Goal: Transaction & Acquisition: Book appointment/travel/reservation

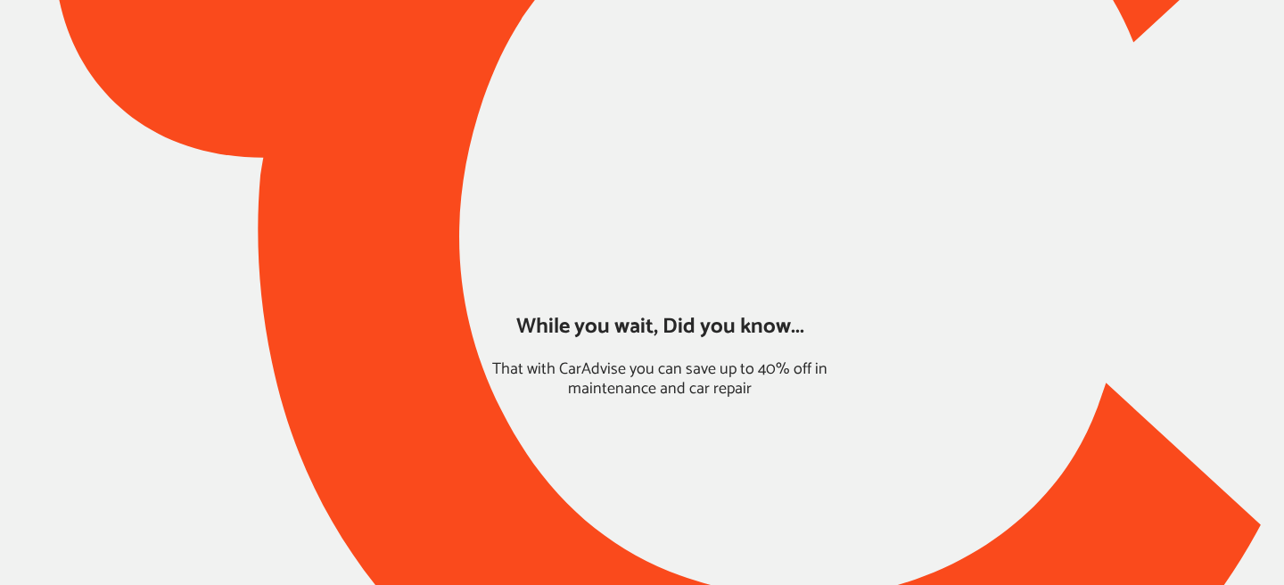
type input "*****"
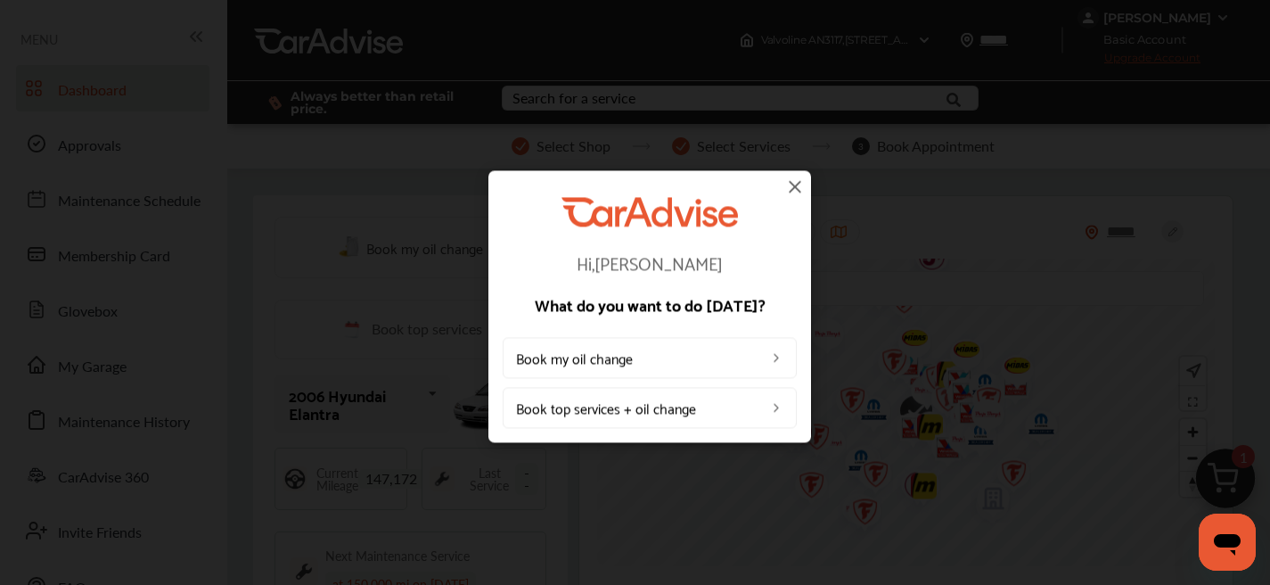
click at [793, 189] on img at bounding box center [795, 186] width 21 height 21
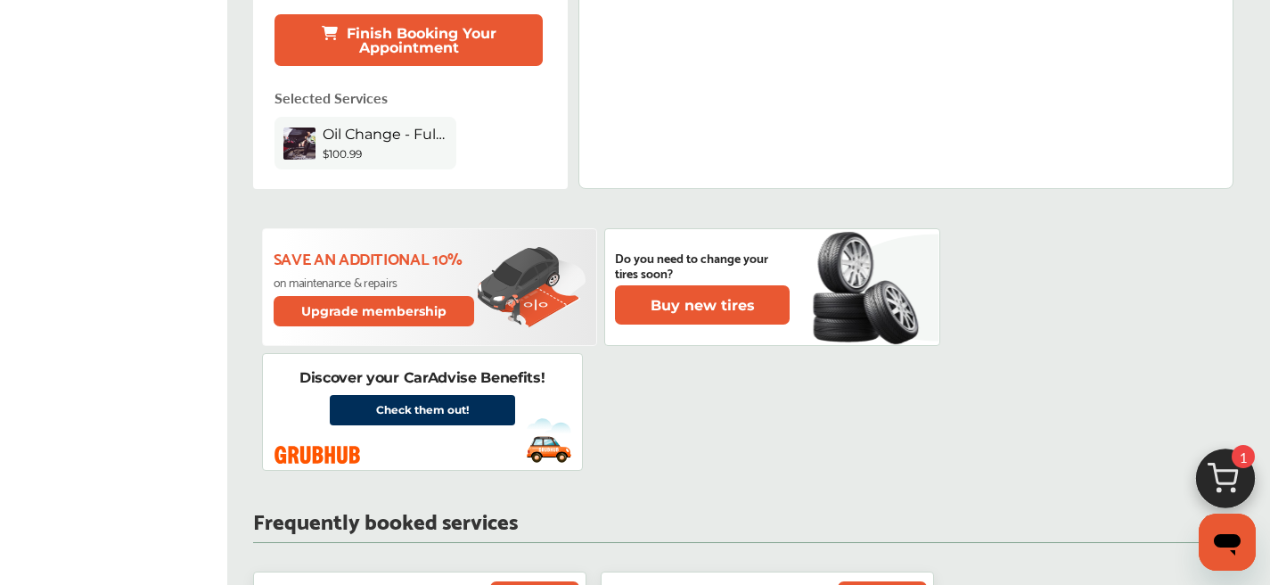
scroll to position [591, 0]
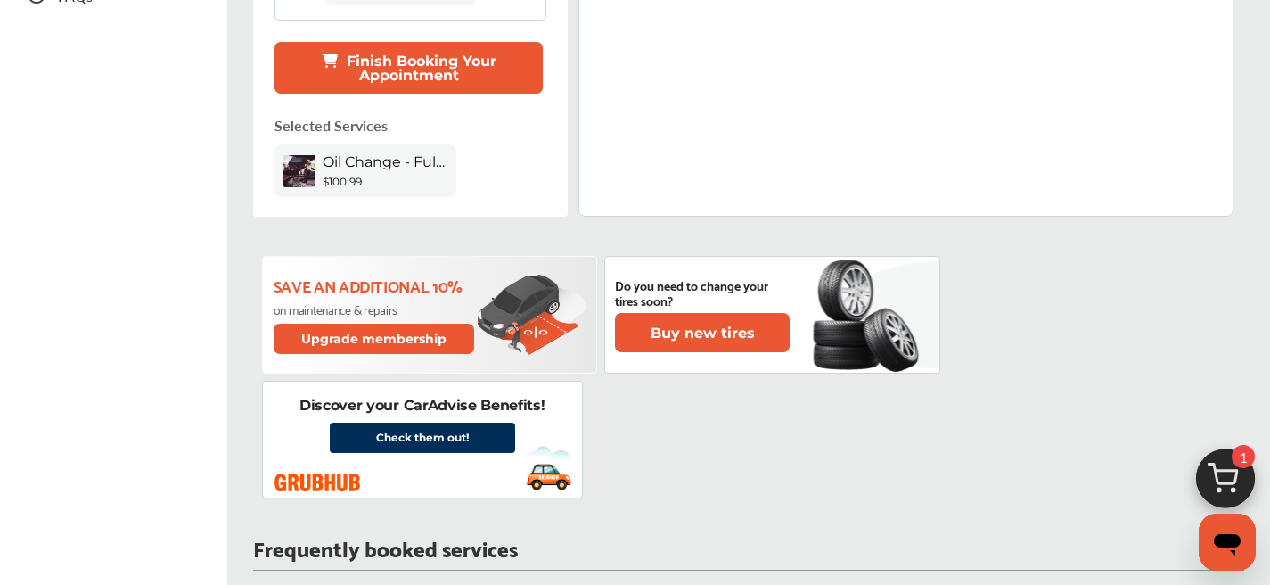
click at [403, 61] on button "Finish Booking Your Appointment" at bounding box center [409, 68] width 268 height 52
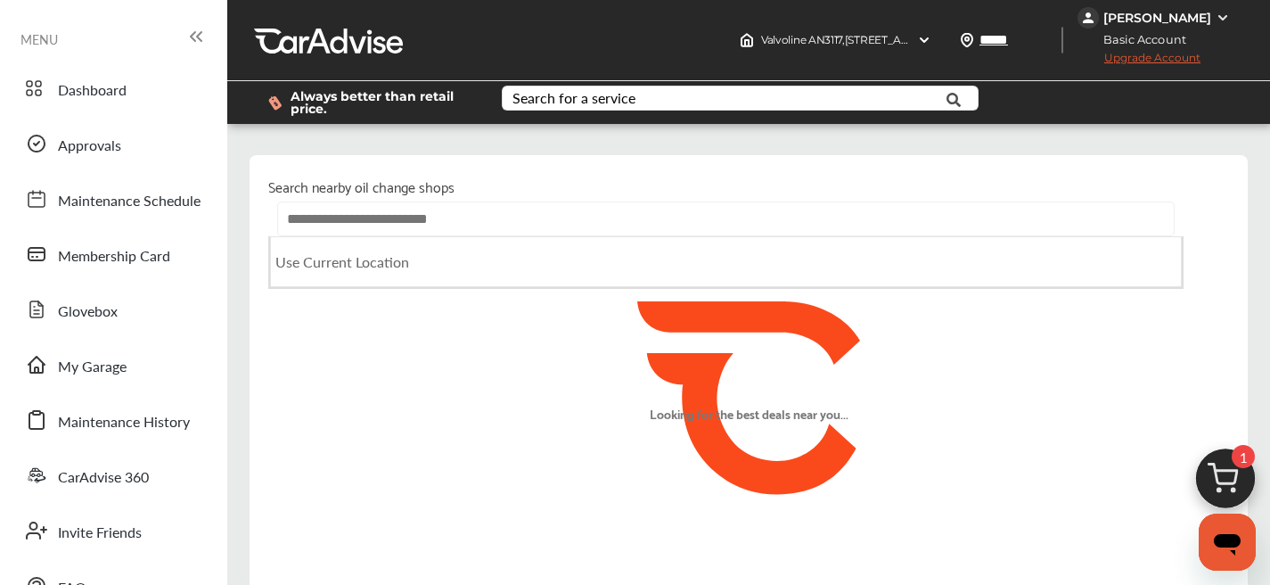
click at [514, 222] on input "text" at bounding box center [726, 218] width 899 height 35
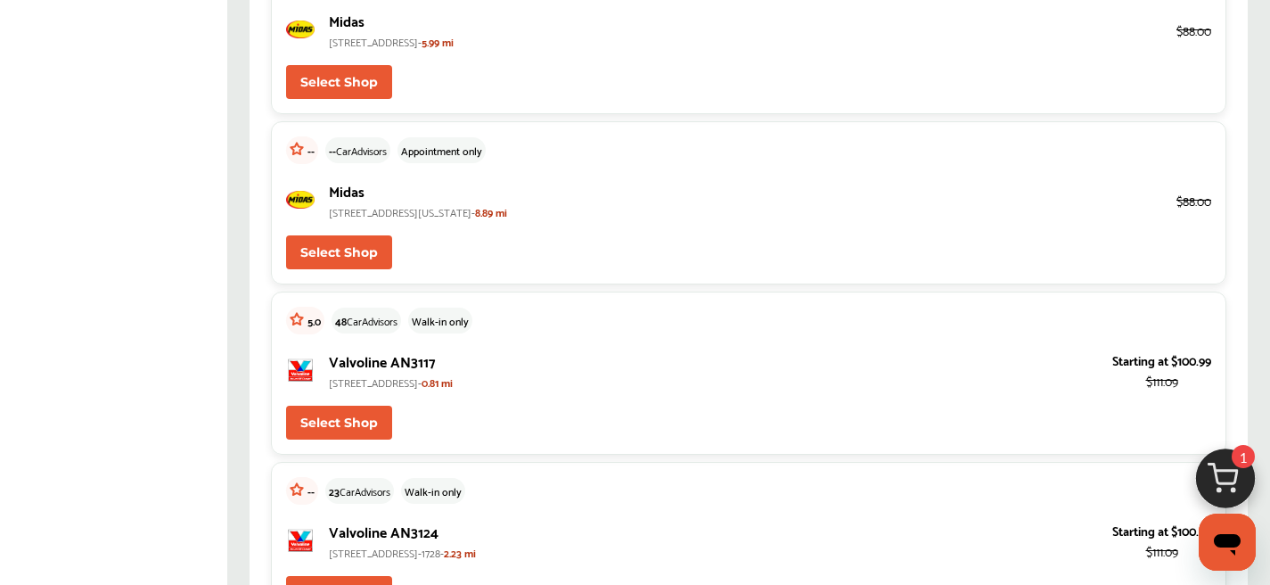
scroll to position [5170, 0]
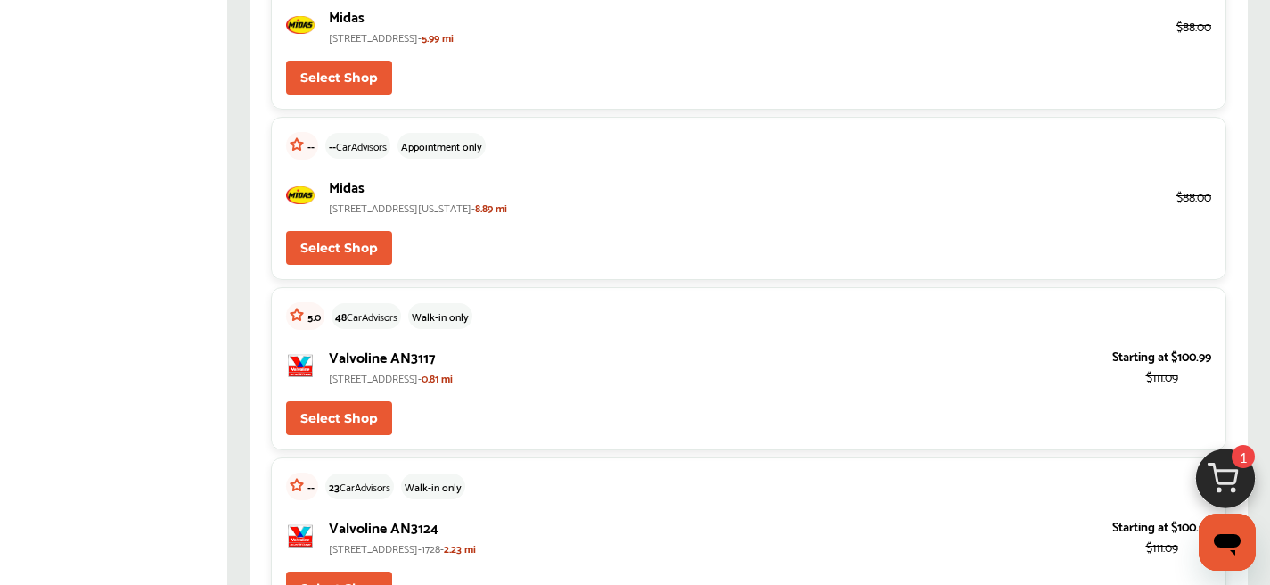
click at [336, 420] on button "Select Shop" at bounding box center [339, 418] width 106 height 34
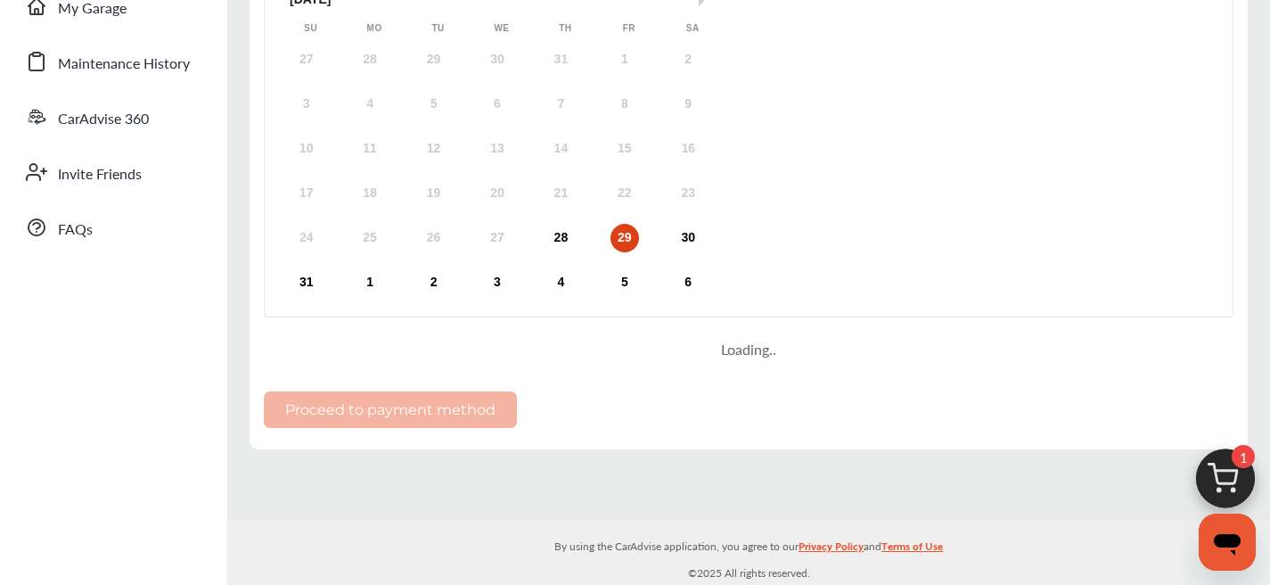
scroll to position [26, 0]
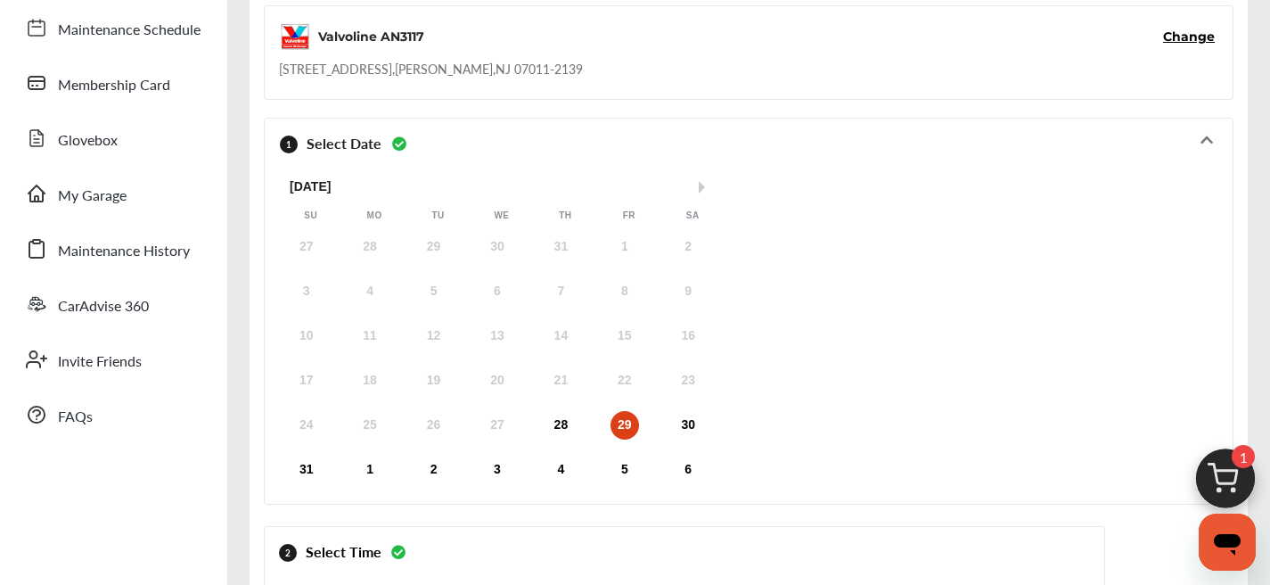
click at [547, 425] on div "28" at bounding box center [560, 425] width 29 height 29
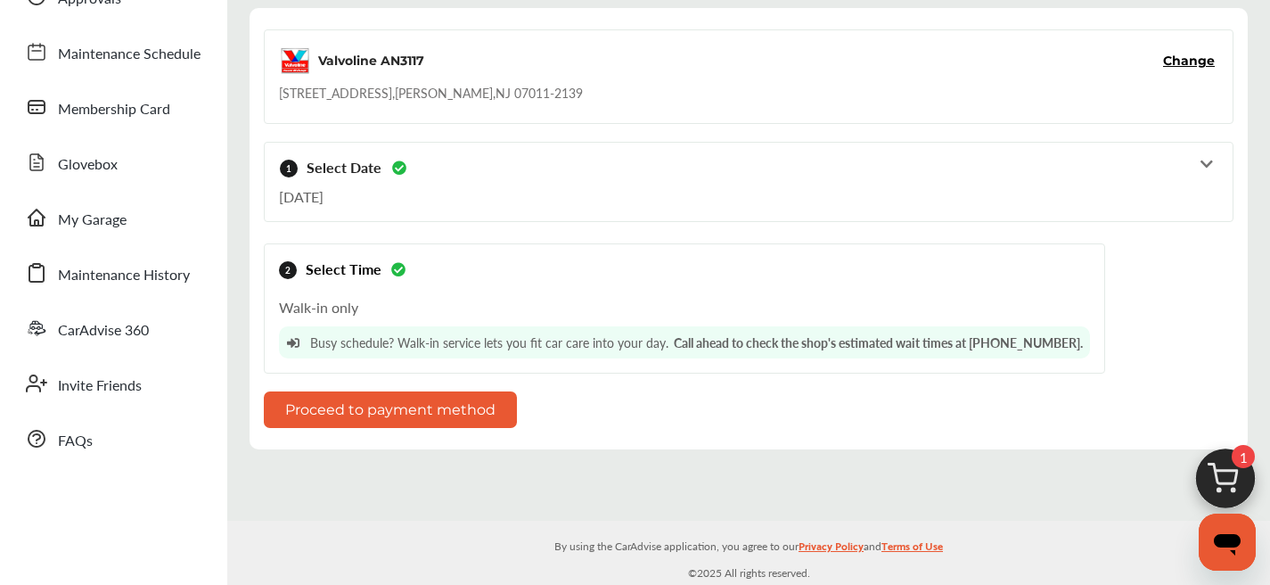
click at [415, 413] on button "Proceed to payment method" at bounding box center [390, 409] width 253 height 37
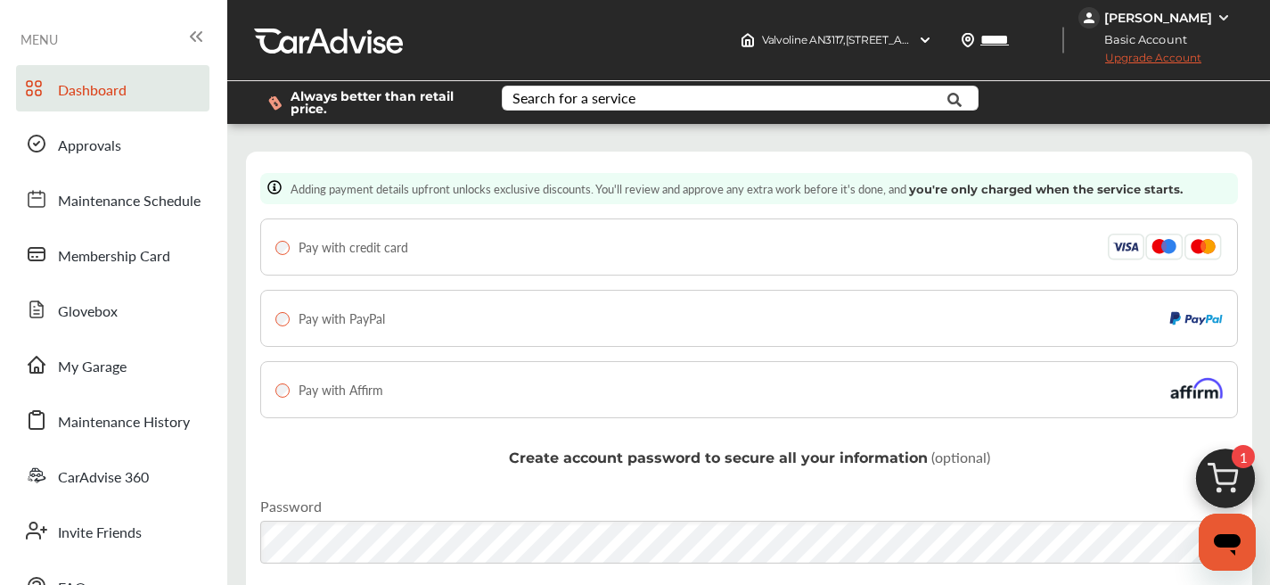
click at [37, 79] on icon at bounding box center [34, 88] width 16 height 21
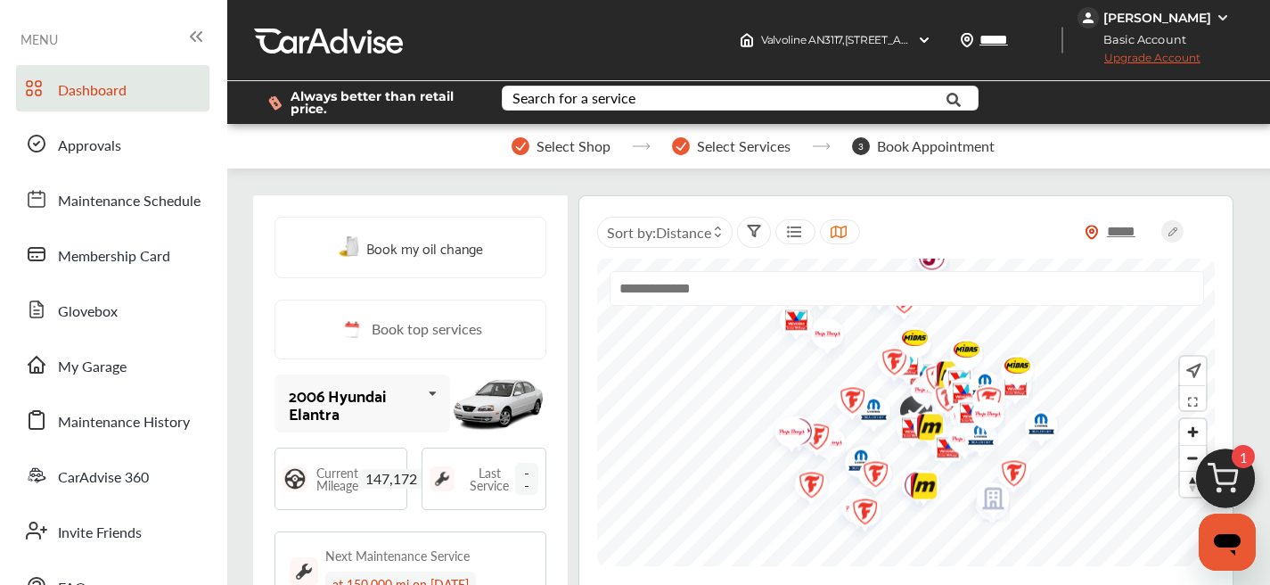
click at [1089, 16] on img at bounding box center [1088, 17] width 21 height 21
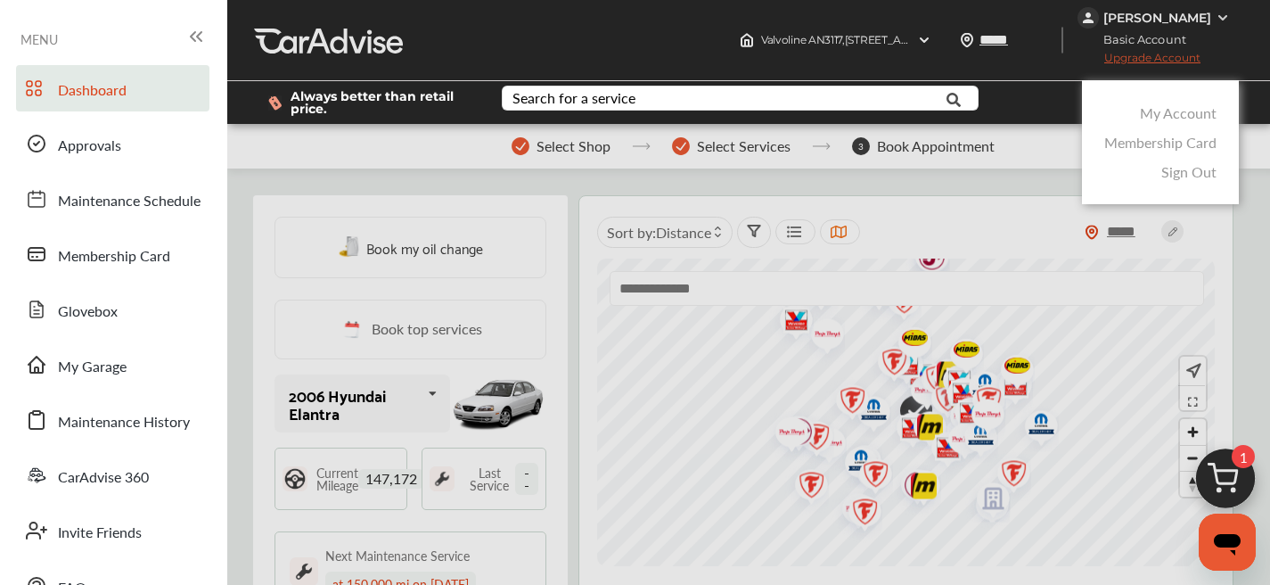
click at [1174, 116] on link "My Account" at bounding box center [1178, 113] width 77 height 21
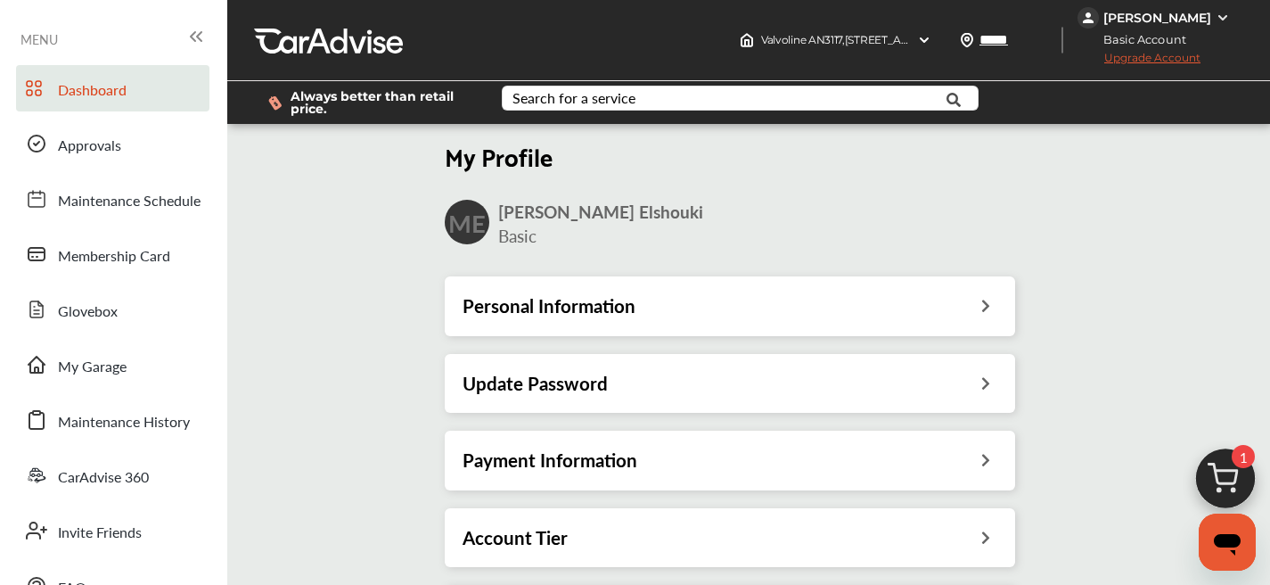
click at [1097, 15] on img at bounding box center [1088, 17] width 21 height 21
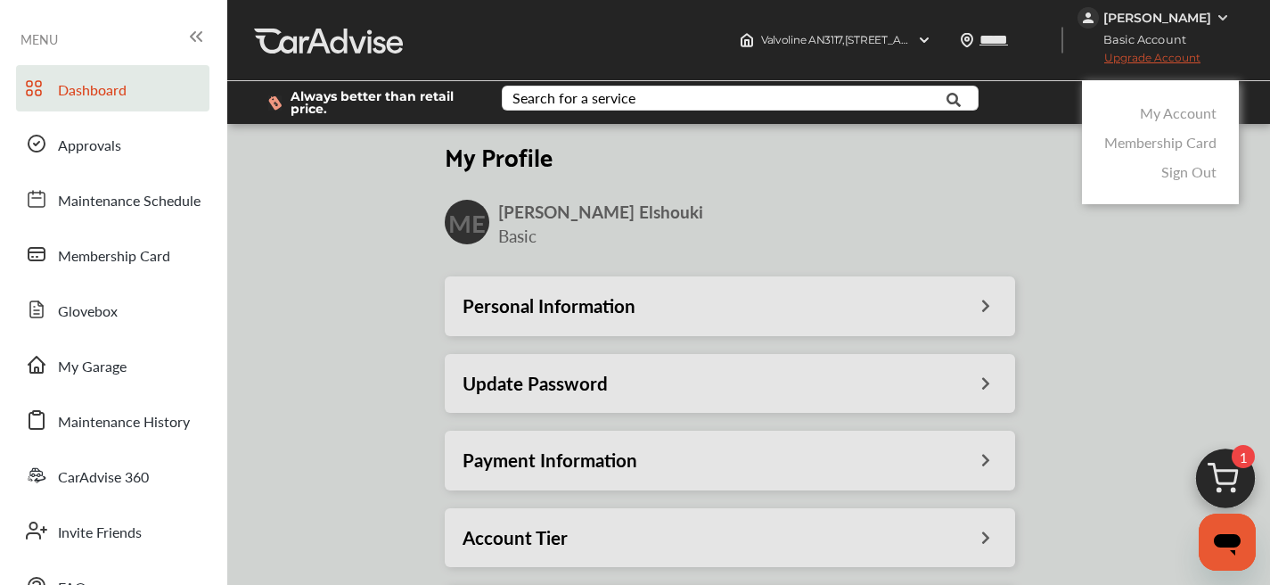
click at [1160, 143] on link "Membership Card" at bounding box center [1161, 142] width 112 height 21
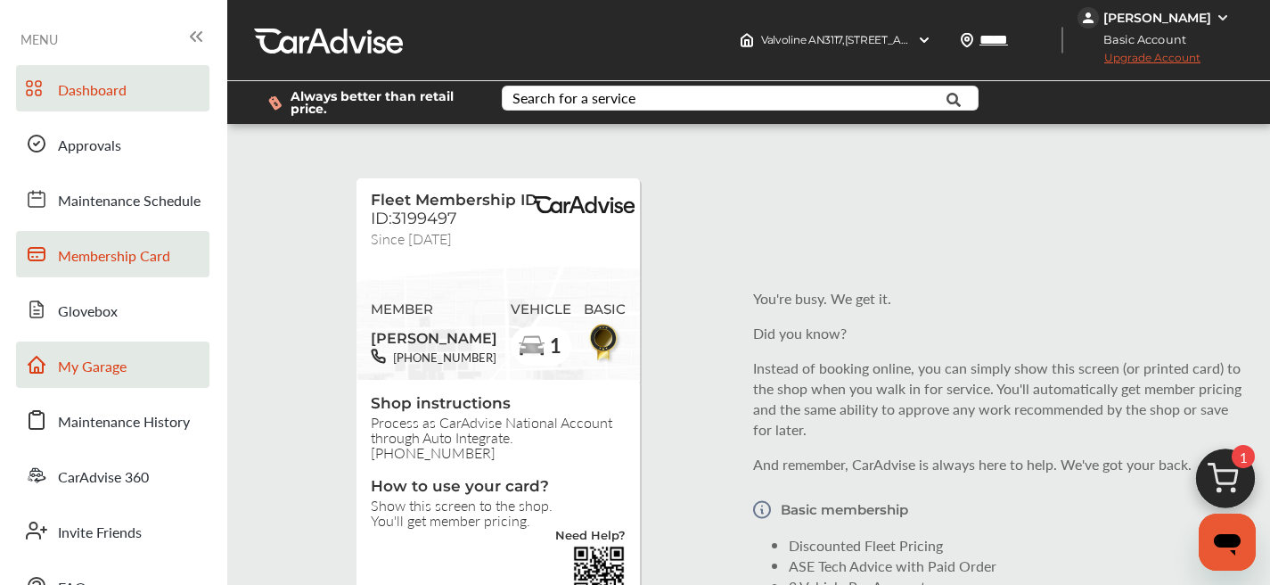
click at [115, 379] on link "My Garage" at bounding box center [112, 364] width 193 height 46
